Goal: Communication & Community: Answer question/provide support

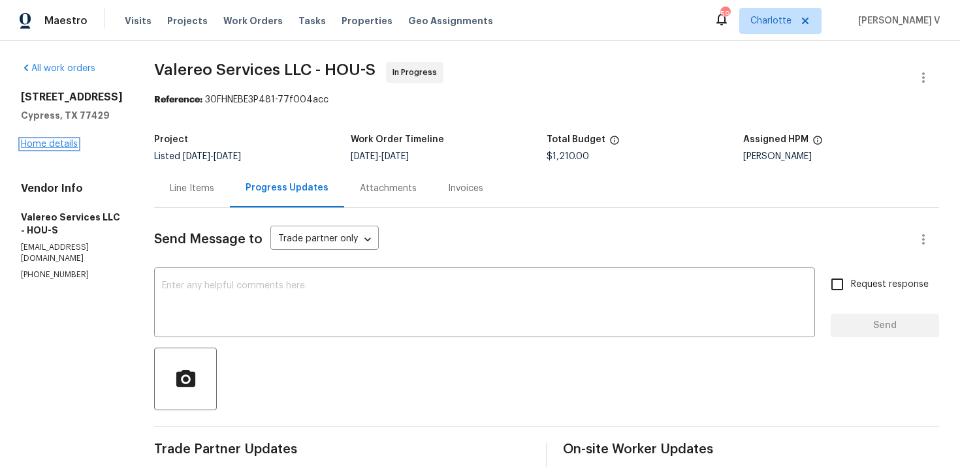
click at [54, 149] on link "Home details" at bounding box center [49, 144] width 57 height 9
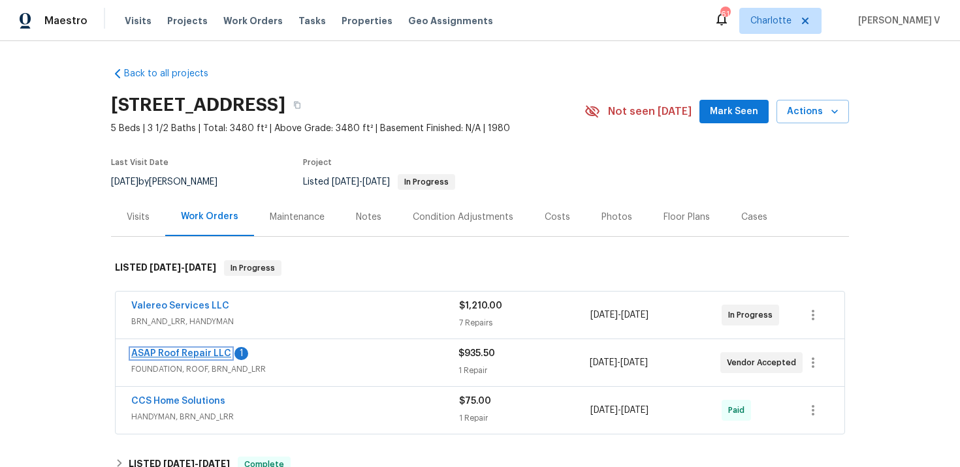
click at [204, 352] on link "ASAP Roof Repair LLC" at bounding box center [181, 353] width 100 height 9
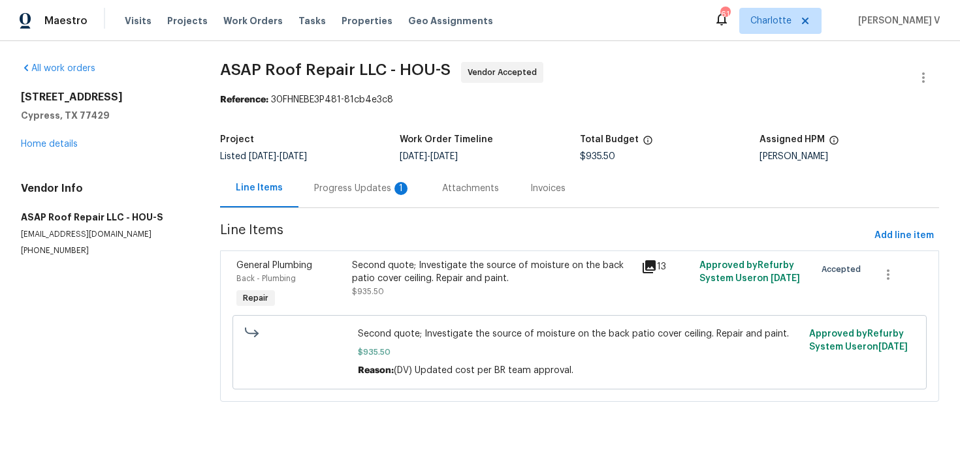
click at [372, 178] on div "Progress Updates 1" at bounding box center [362, 188] width 128 height 39
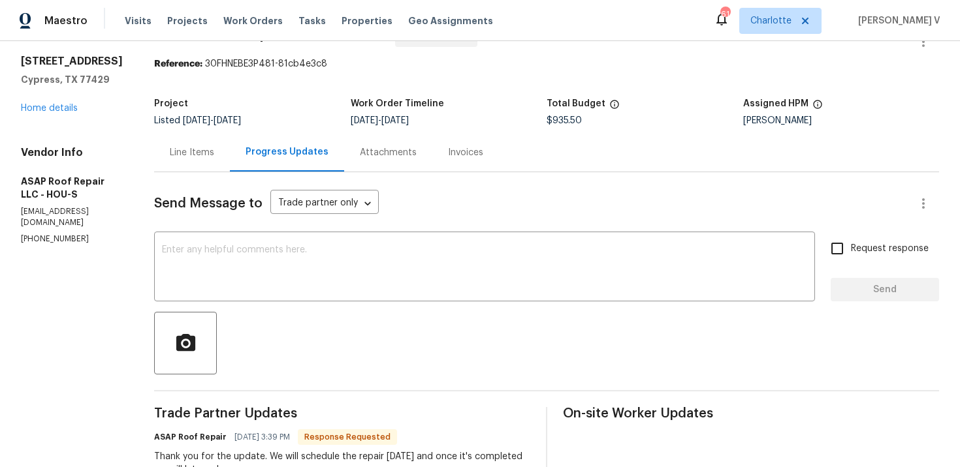
scroll to position [89, 0]
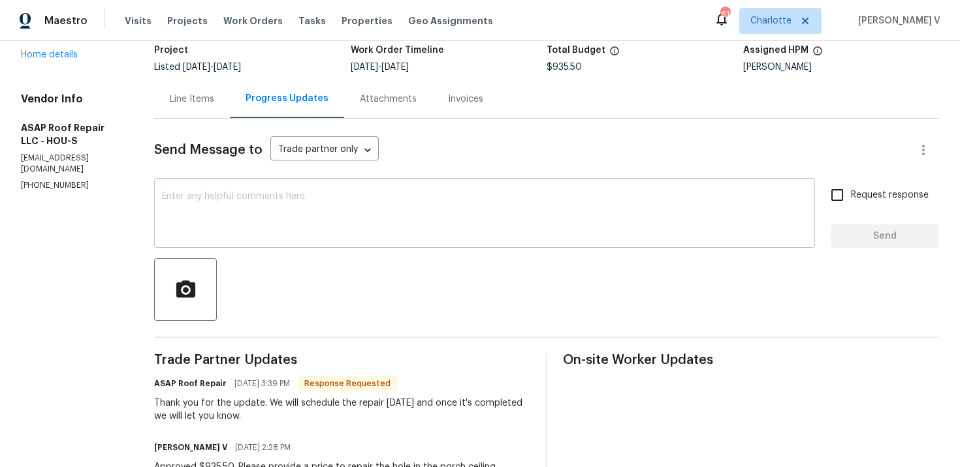
click at [306, 218] on textarea at bounding box center [484, 215] width 645 height 46
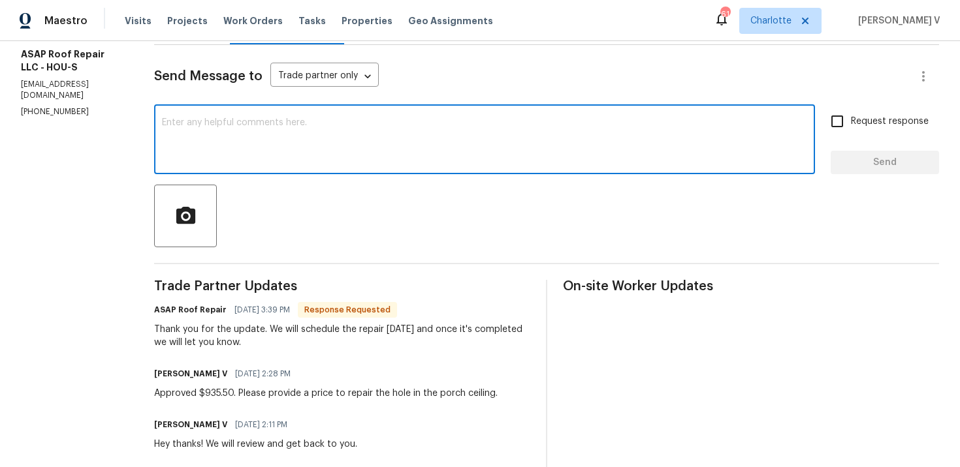
scroll to position [272, 0]
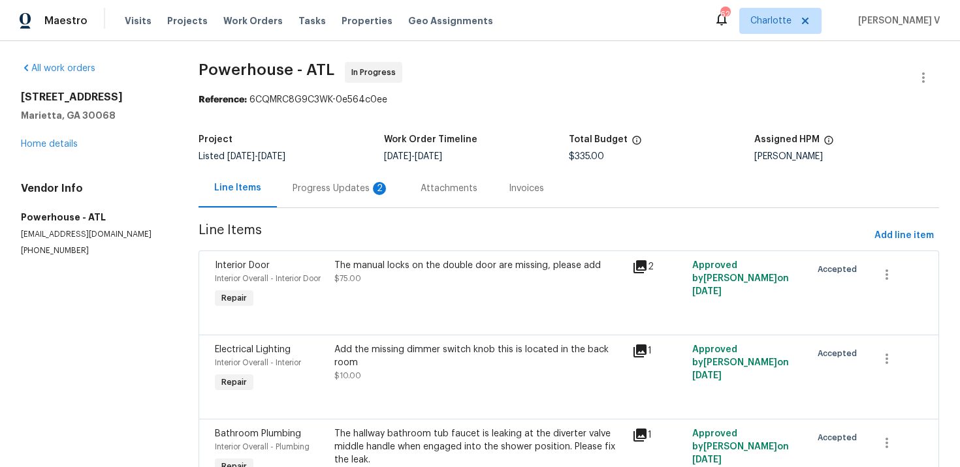
click at [305, 174] on div "Progress Updates 2" at bounding box center [341, 188] width 128 height 39
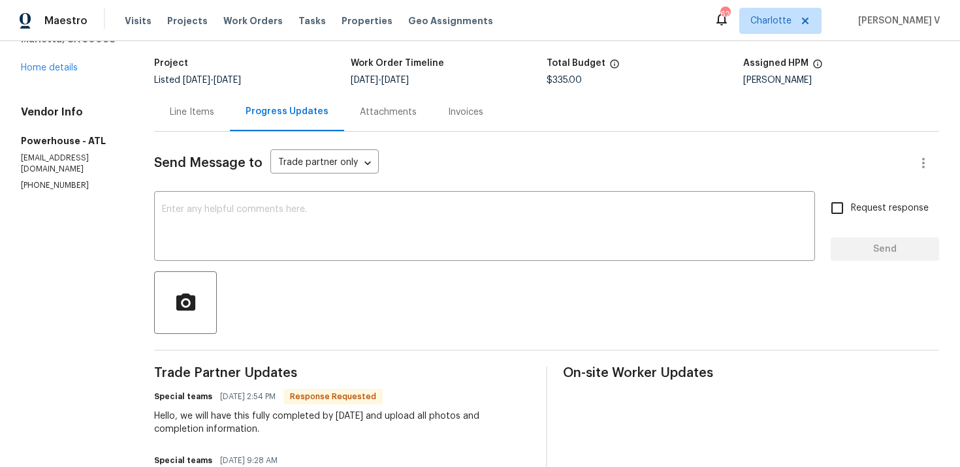
scroll to position [78, 0]
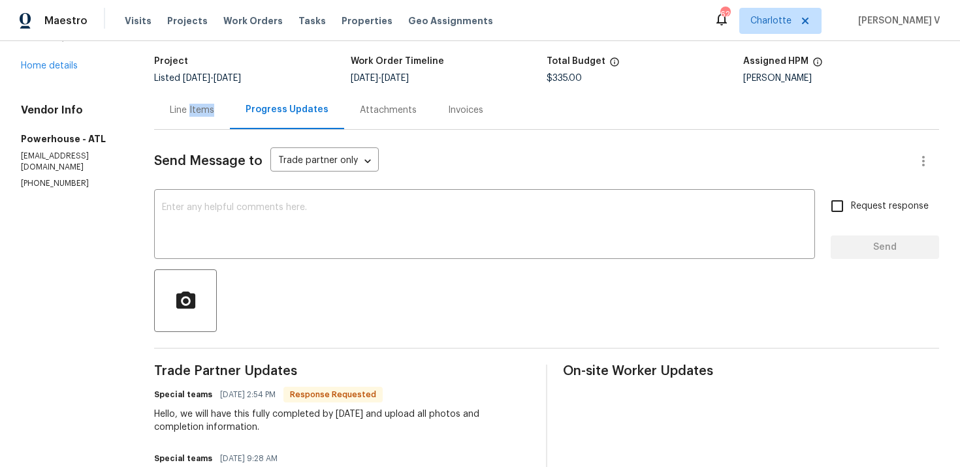
click at [214, 112] on div "Line Items" at bounding box center [192, 110] width 44 height 13
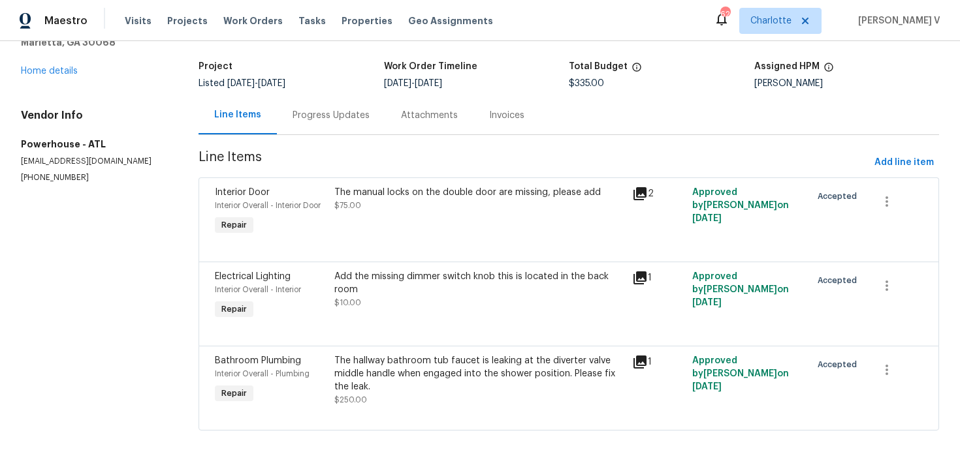
scroll to position [74, 0]
click at [340, 116] on div "Progress Updates" at bounding box center [330, 115] width 77 height 13
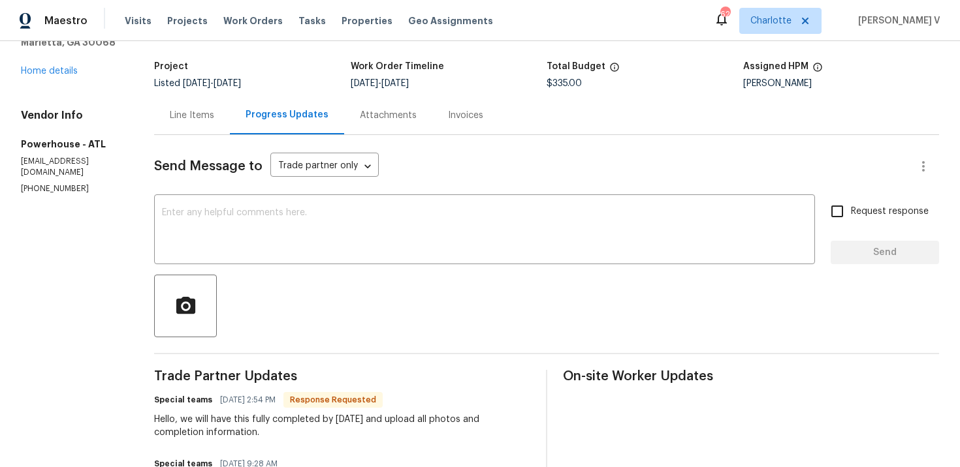
scroll to position [105, 0]
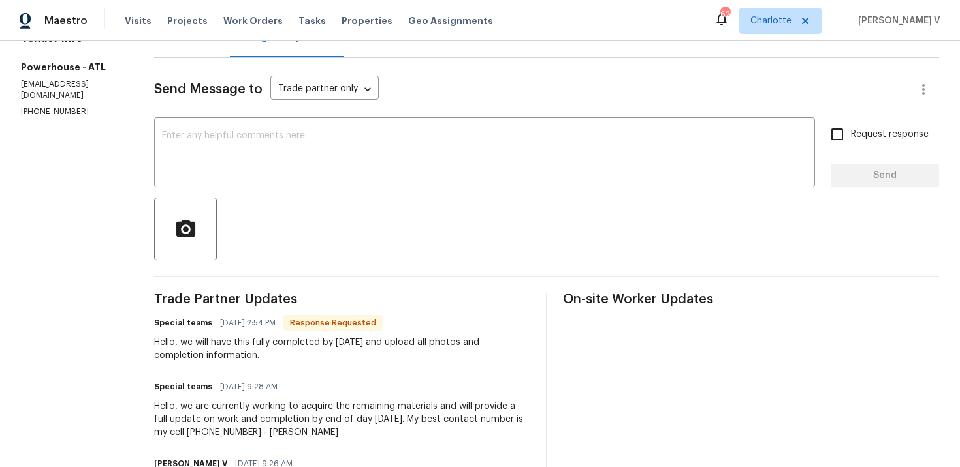
scroll to position [159, 0]
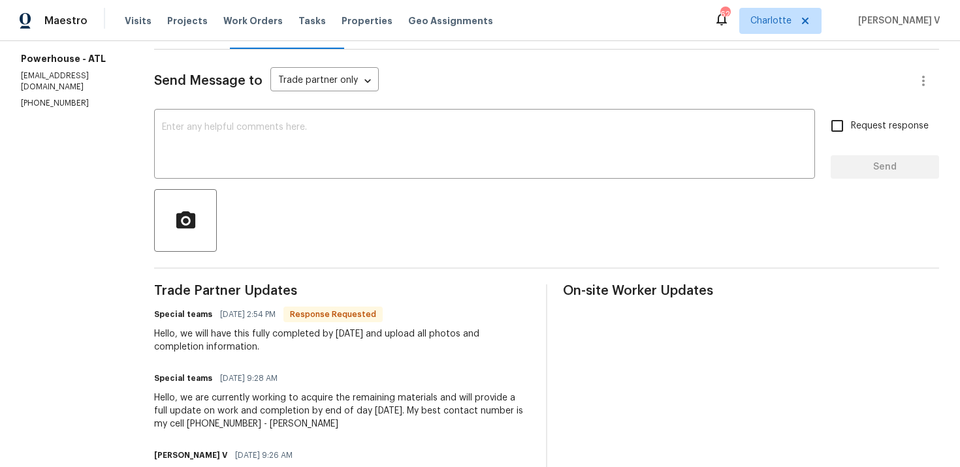
click at [333, 158] on textarea at bounding box center [484, 146] width 645 height 46
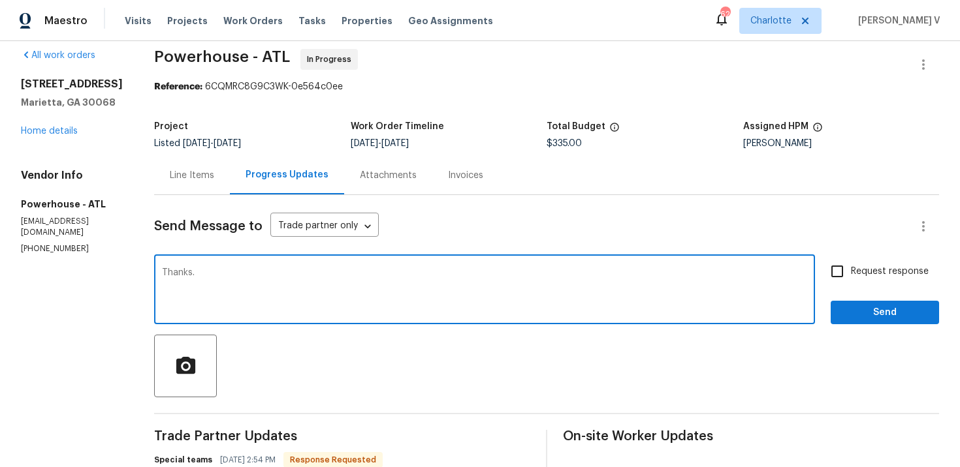
scroll to position [0, 0]
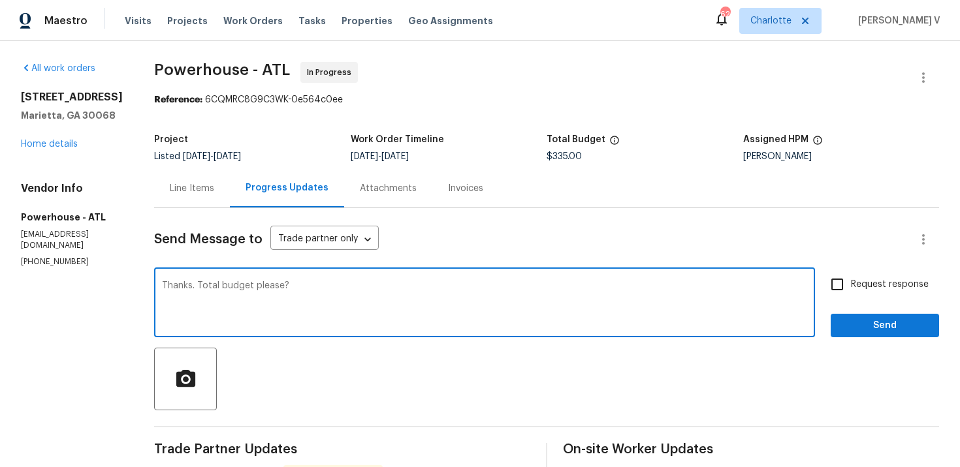
type textarea "Thanks. Total budget please?"
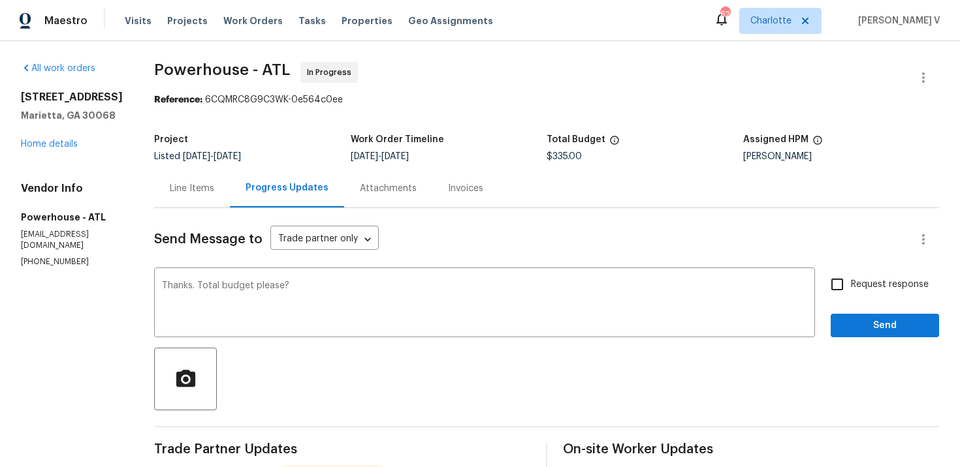
click at [885, 298] on label "Request response" at bounding box center [875, 284] width 105 height 27
click at [851, 298] on input "Request response" at bounding box center [836, 284] width 27 height 27
checkbox input "true"
click at [872, 319] on span "Send" at bounding box center [884, 326] width 87 height 16
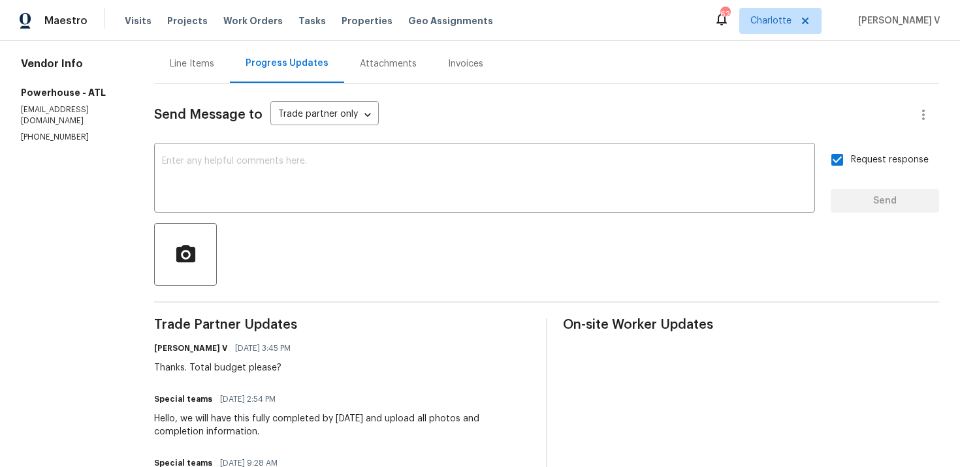
scroll to position [174, 0]
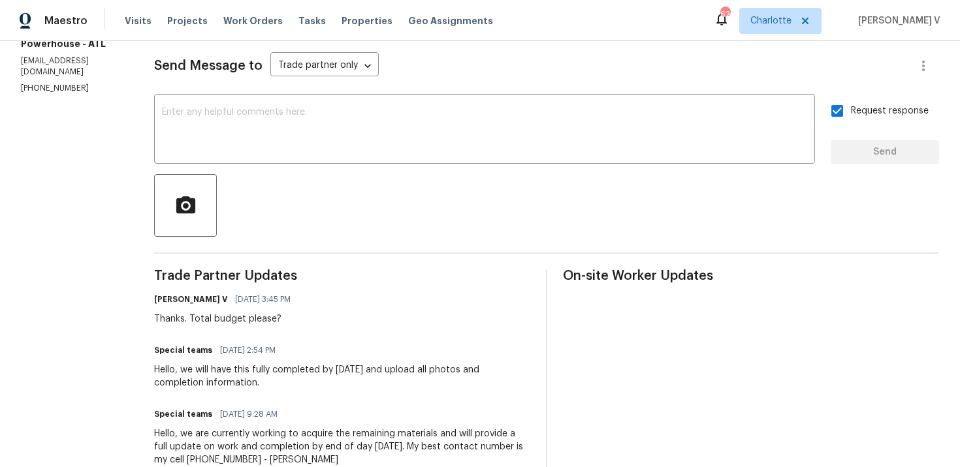
drag, startPoint x: 220, startPoint y: 371, endPoint x: 338, endPoint y: 390, distance: 119.7
copy div "we will have this fully completed by tomorrow and upload all photos and complet…"
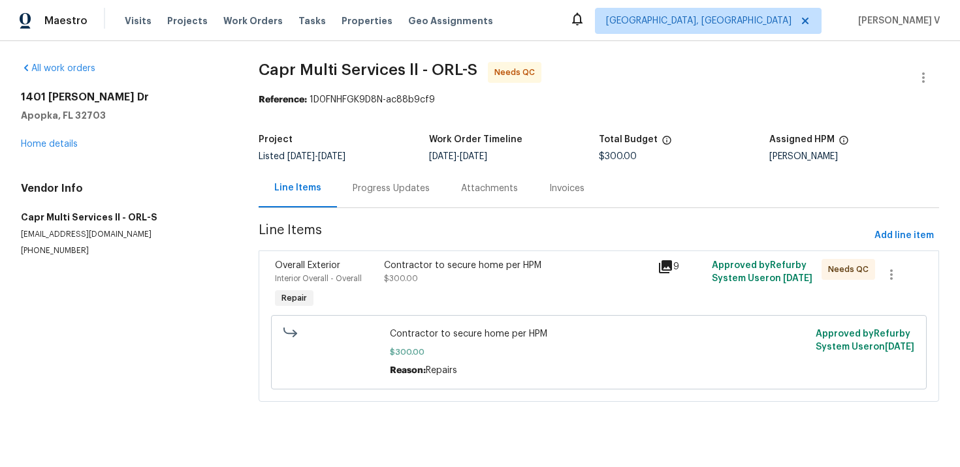
click at [370, 210] on section "Capr Multi Services ll - ORL-S Needs QC Reference: 1D0FNHFGK9D8N-ac88b9cf9 Proj…" at bounding box center [599, 240] width 680 height 356
click at [388, 196] on div "Progress Updates" at bounding box center [391, 188] width 108 height 39
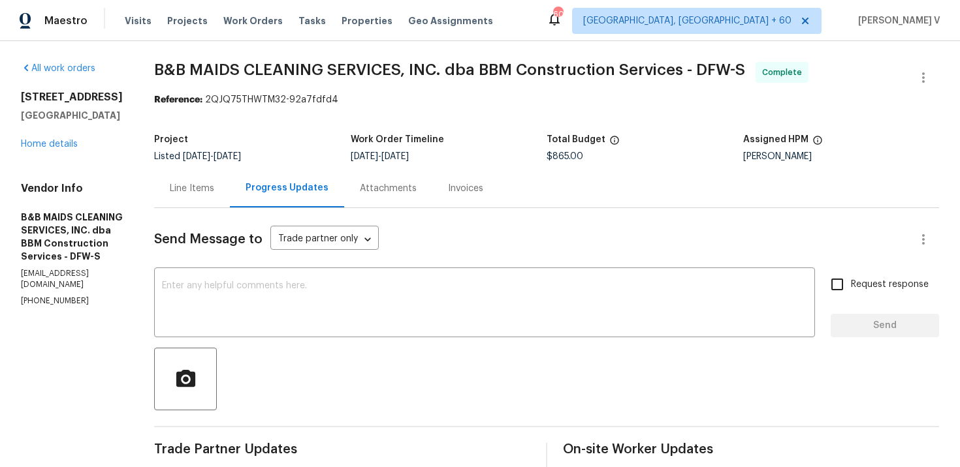
scroll to position [150, 0]
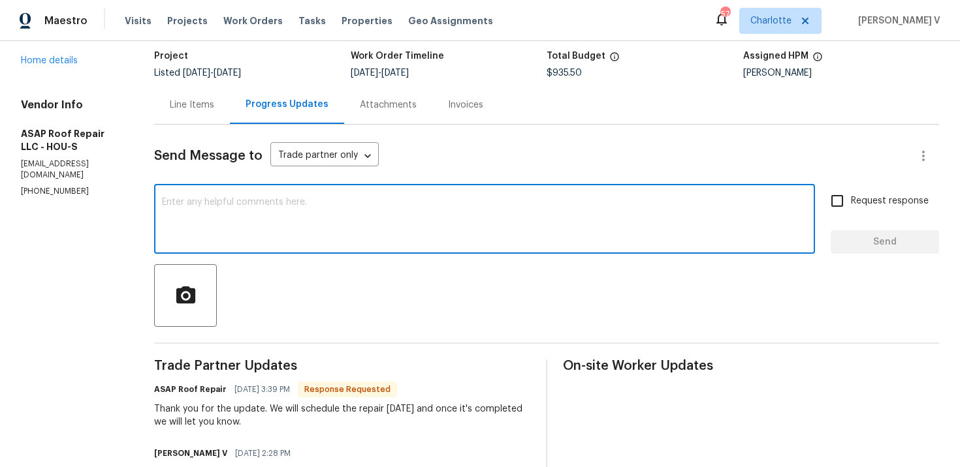
scroll to position [252, 0]
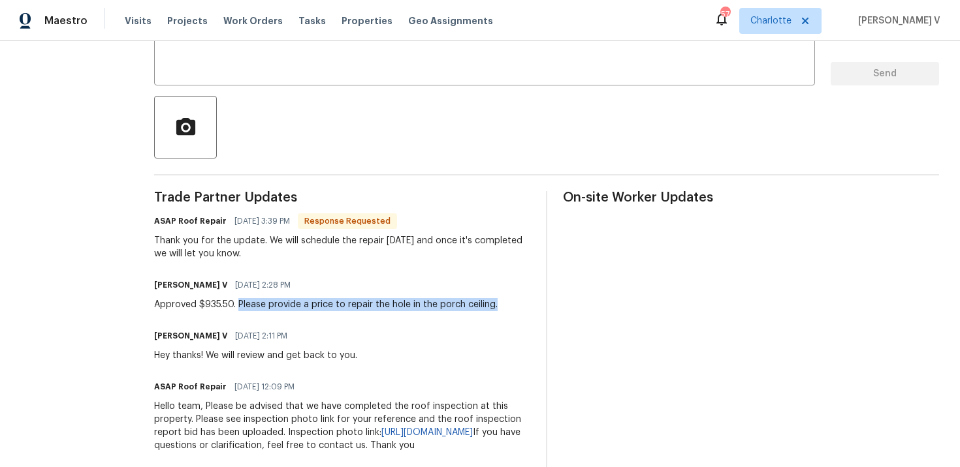
drag, startPoint x: 236, startPoint y: 304, endPoint x: 522, endPoint y: 304, distance: 285.3
click at [522, 304] on div "[PERSON_NAME] V [DATE] 2:28 PM Approved $935.50. Please provide a price to repa…" at bounding box center [342, 293] width 376 height 35
copy div "Please provide a price to repair the hole in the porch ceiling."
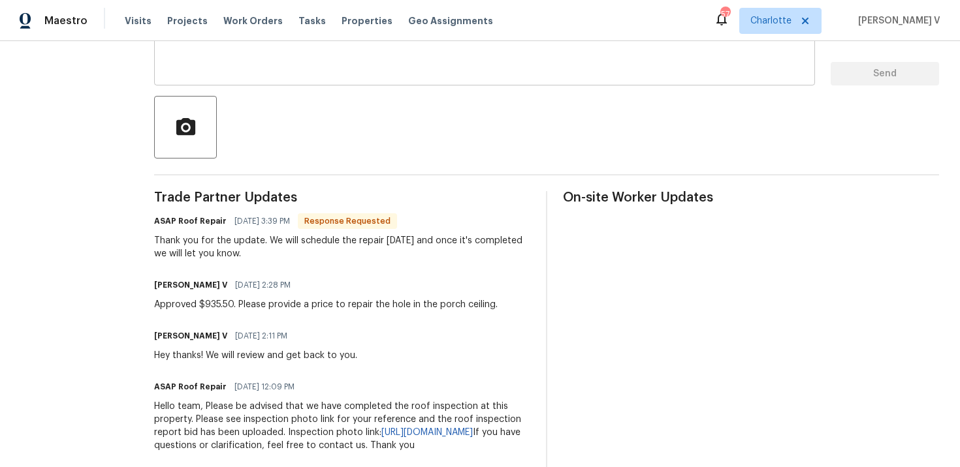
click at [458, 75] on textarea at bounding box center [484, 52] width 645 height 46
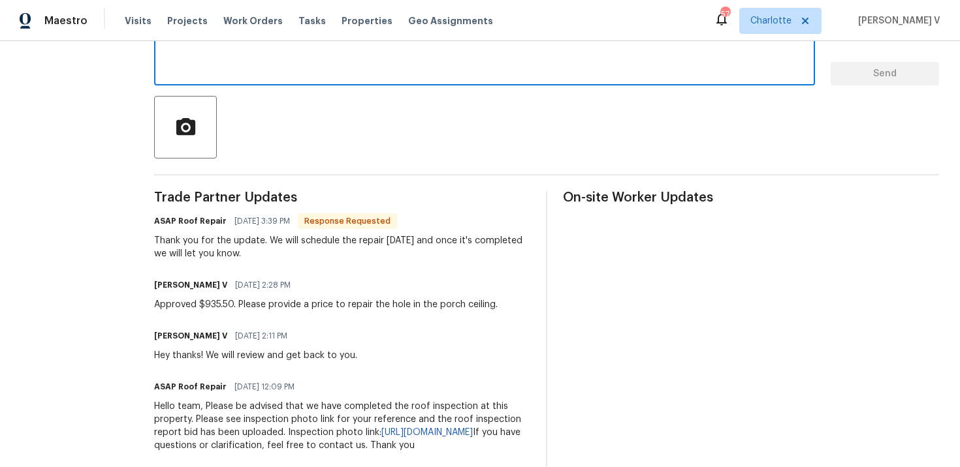
paste textarea "Please provide a price to repair the hole in the porch ceiling."
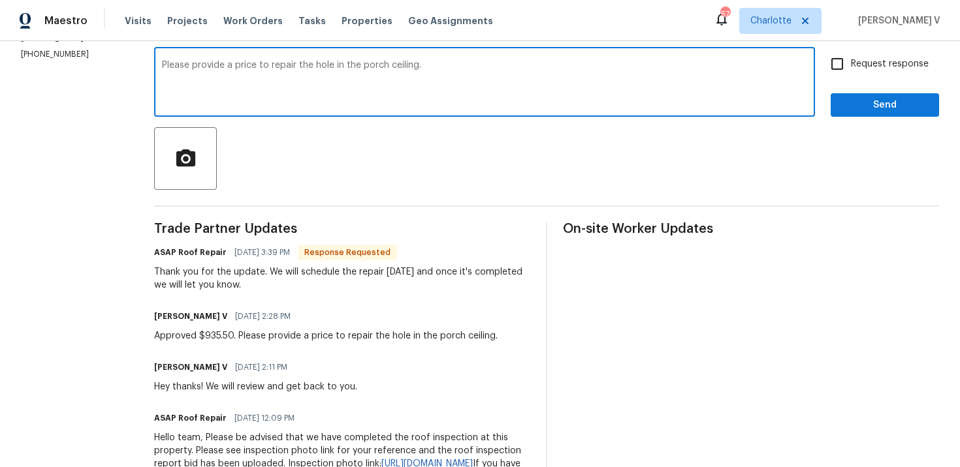
scroll to position [206, 0]
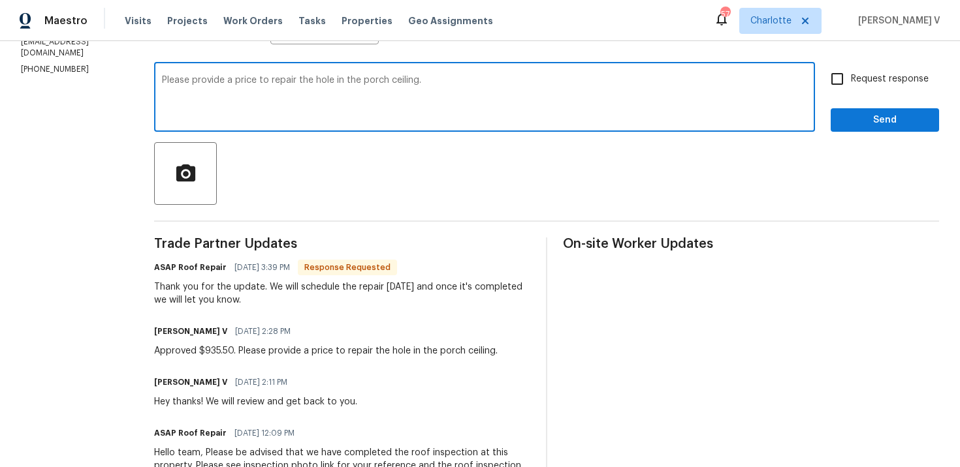
type textarea "Please provide a price to repair the hole in the porch ceiling."
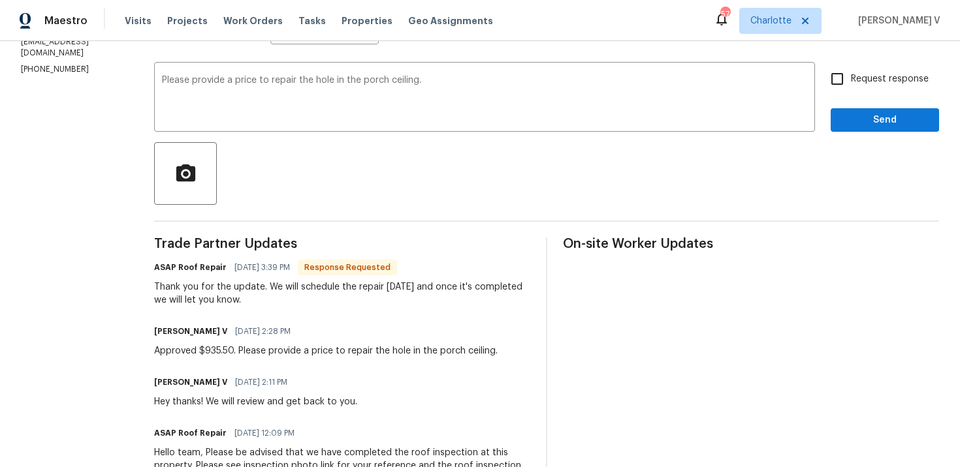
click at [872, 84] on span "Request response" at bounding box center [890, 79] width 78 height 14
click at [851, 84] on input "Request response" at bounding box center [836, 78] width 27 height 27
checkbox input "true"
click at [872, 118] on span "Send" at bounding box center [884, 120] width 87 height 16
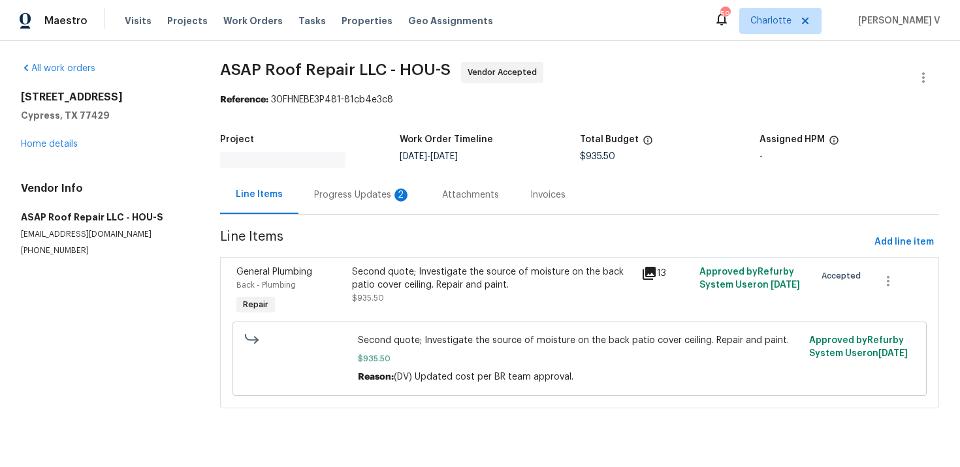
click at [358, 208] on div "Line Items Progress Updates 2 Attachments Invoices" at bounding box center [579, 195] width 719 height 39
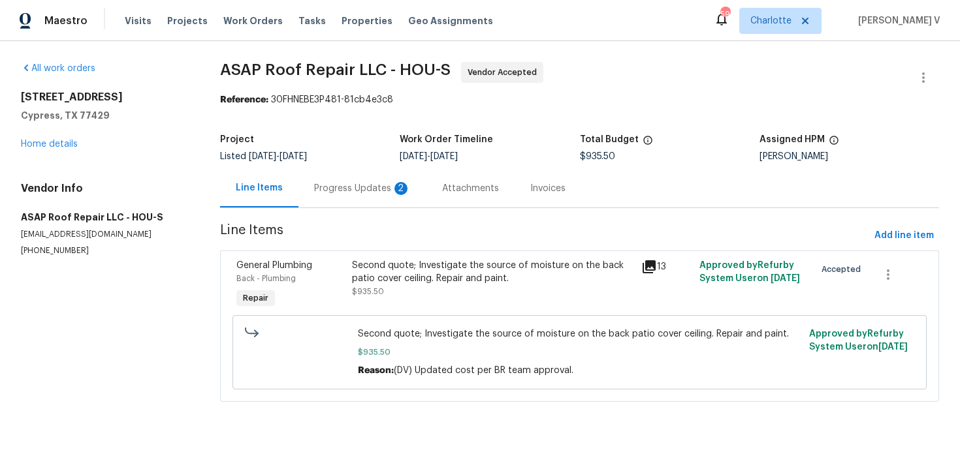
click at [385, 192] on div "Progress Updates 2" at bounding box center [362, 188] width 97 height 13
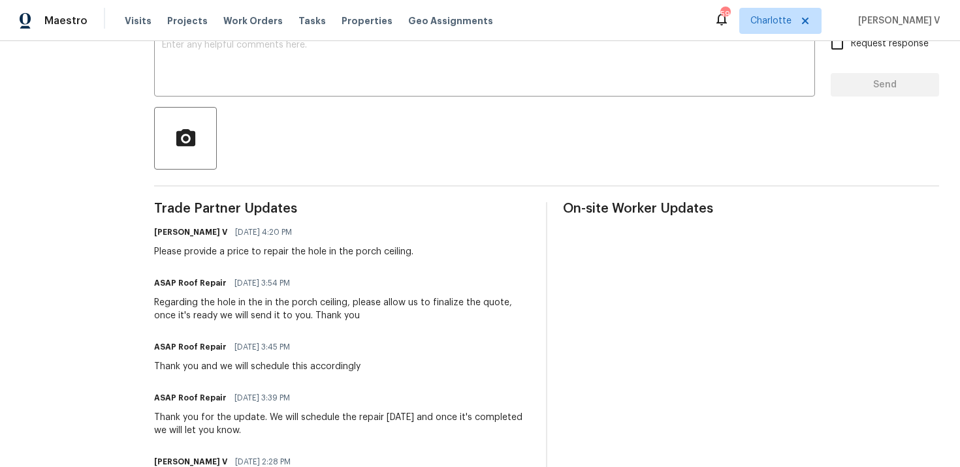
scroll to position [215, 0]
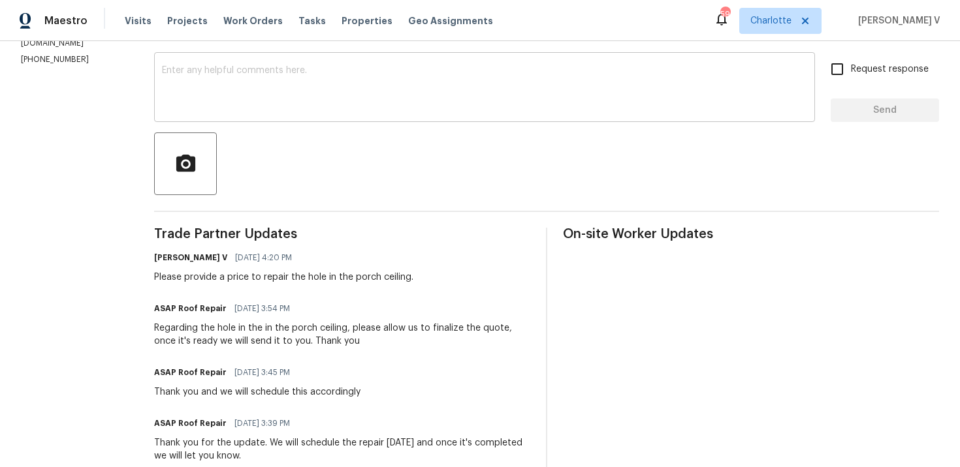
click at [271, 105] on textarea at bounding box center [484, 89] width 645 height 46
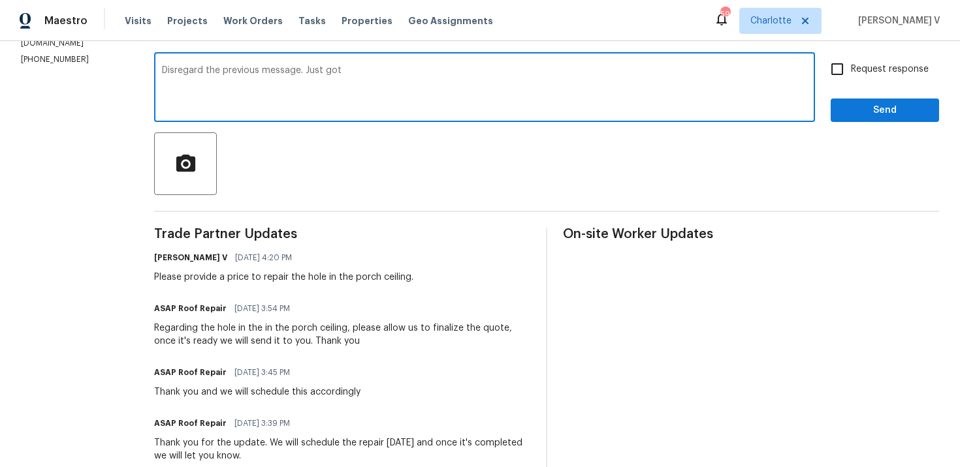
drag, startPoint x: 304, startPoint y: 72, endPoint x: 514, endPoint y: 72, distance: 210.2
click at [514, 72] on textarea "Disregard the previous message. Just got" at bounding box center [484, 89] width 645 height 46
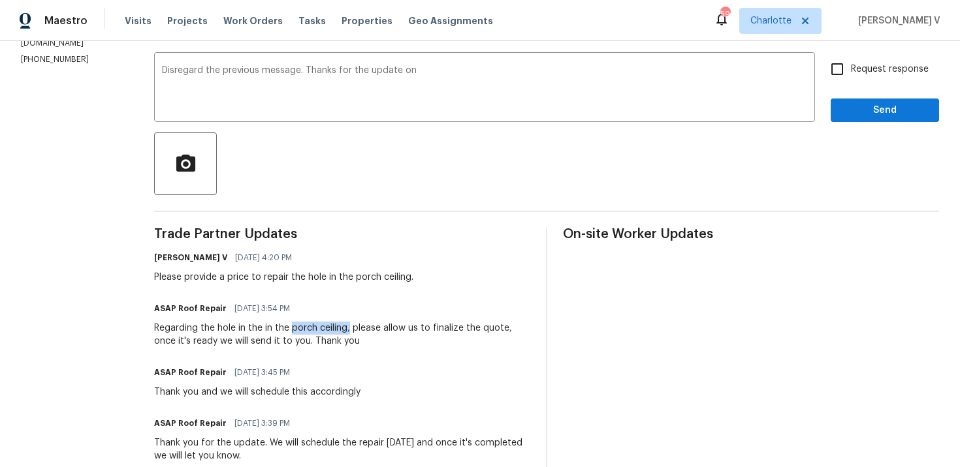
drag, startPoint x: 290, startPoint y: 329, endPoint x: 345, endPoint y: 331, distance: 55.5
click at [345, 331] on div "Regarding the hole in the in the porch ceiling, please allow us to finalize the…" at bounding box center [342, 335] width 376 height 26
copy div "porch ceiling,"
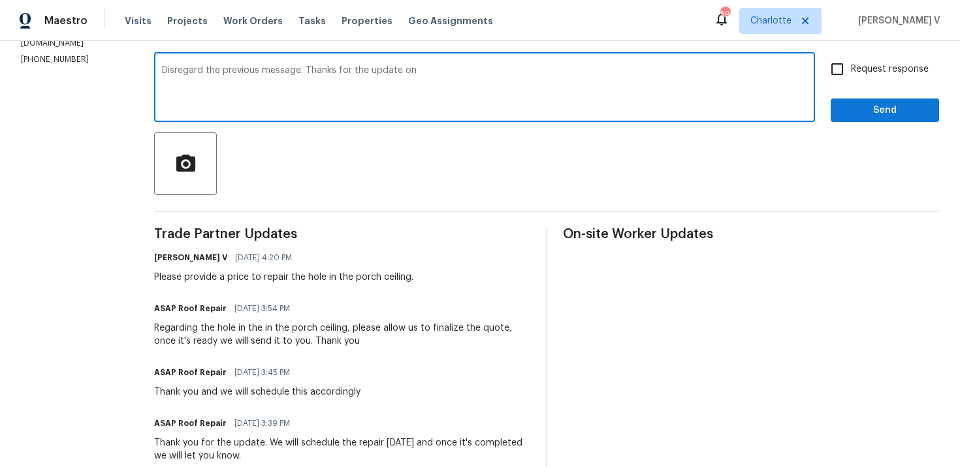
click at [580, 82] on textarea "Disregard the previous message. Thanks for the update on" at bounding box center [484, 89] width 645 height 46
paste textarea "porch ceiling,"
type textarea "Disregard the previous message. Thanks for the update on porch ceiling."
click at [851, 71] on input "Request response" at bounding box center [836, 68] width 27 height 27
checkbox input "true"
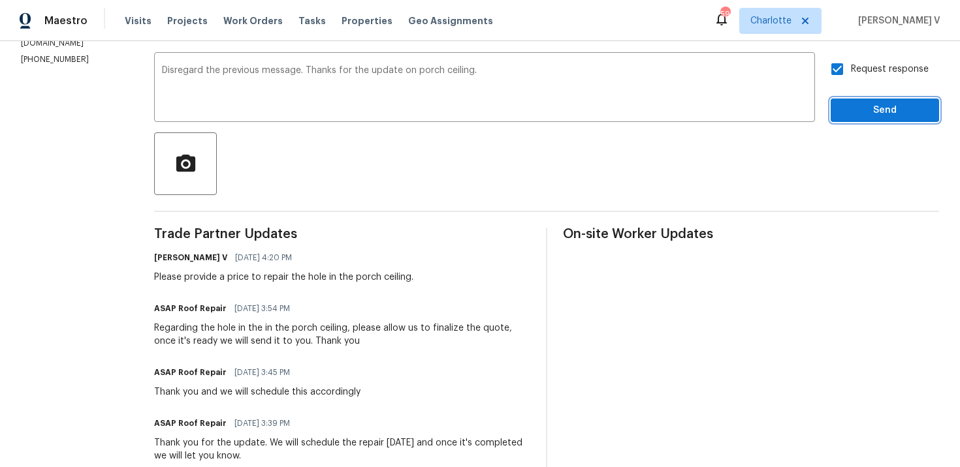
click at [867, 114] on span "Send" at bounding box center [884, 111] width 87 height 16
